Goal: Navigation & Orientation: Find specific page/section

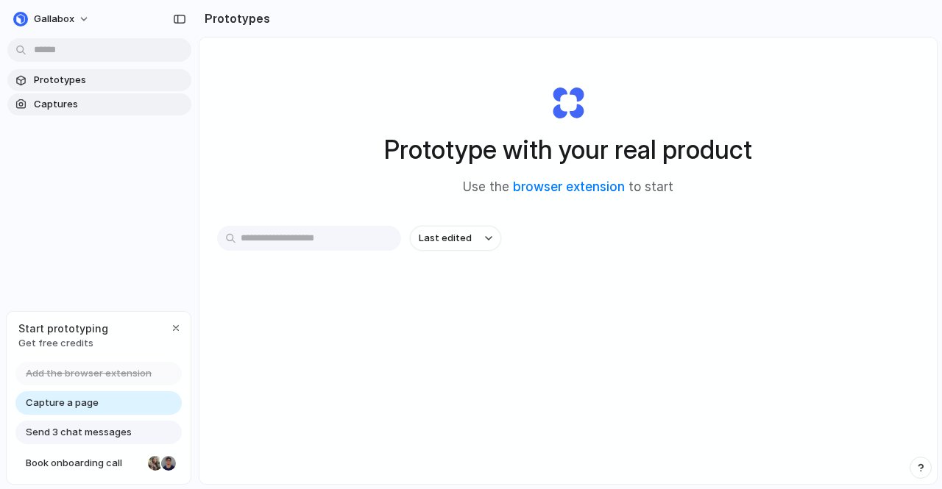
click at [56, 102] on span "Captures" at bounding box center [110, 104] width 152 height 15
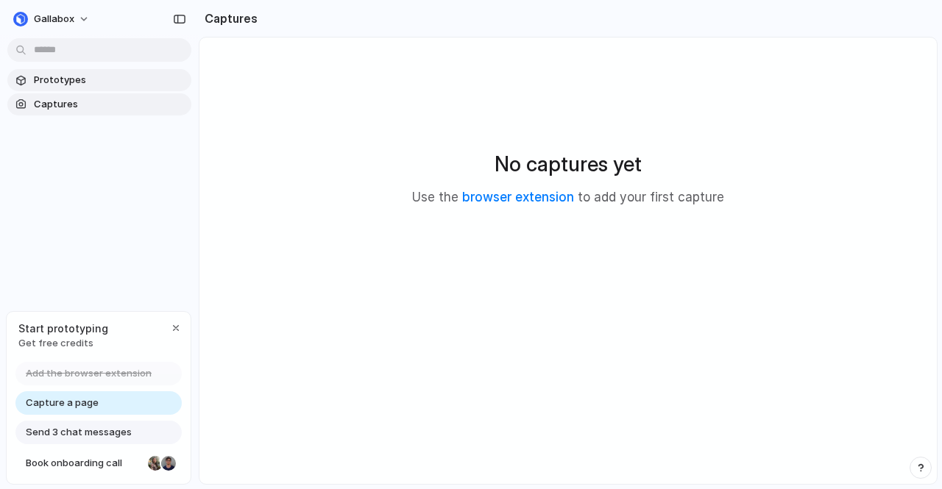
click at [59, 79] on span "Prototypes" at bounding box center [110, 80] width 152 height 15
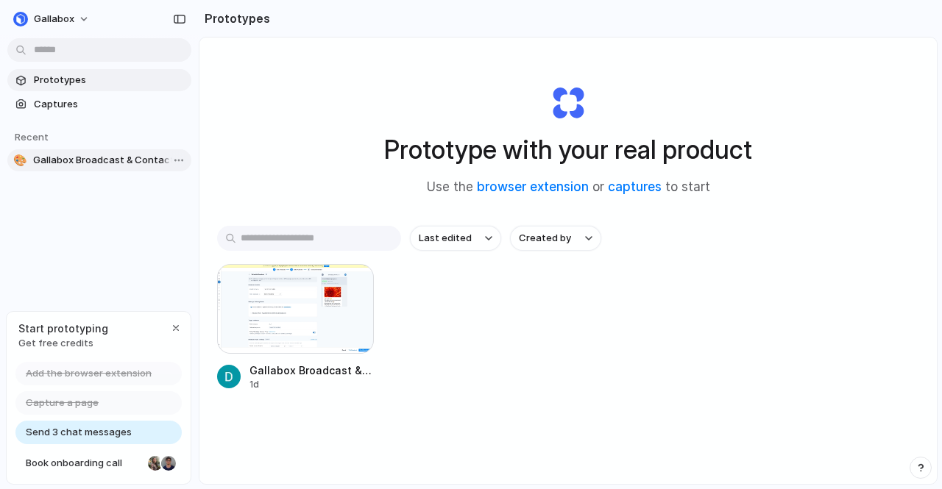
click at [75, 154] on span "Gallabox Broadcast & Contact Details" at bounding box center [109, 160] width 152 height 15
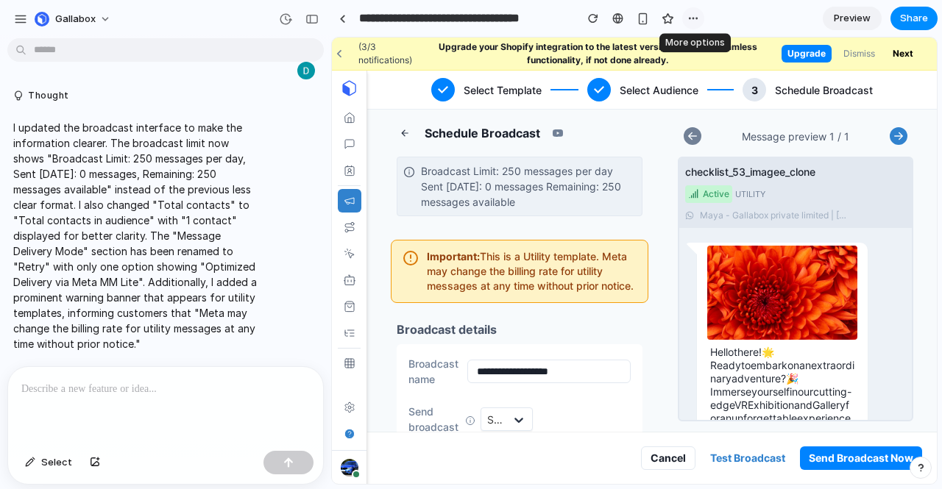
click at [692, 17] on div "button" at bounding box center [693, 19] width 12 height 12
click at [318, 23] on div "button" at bounding box center [311, 19] width 13 height 10
